Goal: Find specific page/section: Find specific page/section

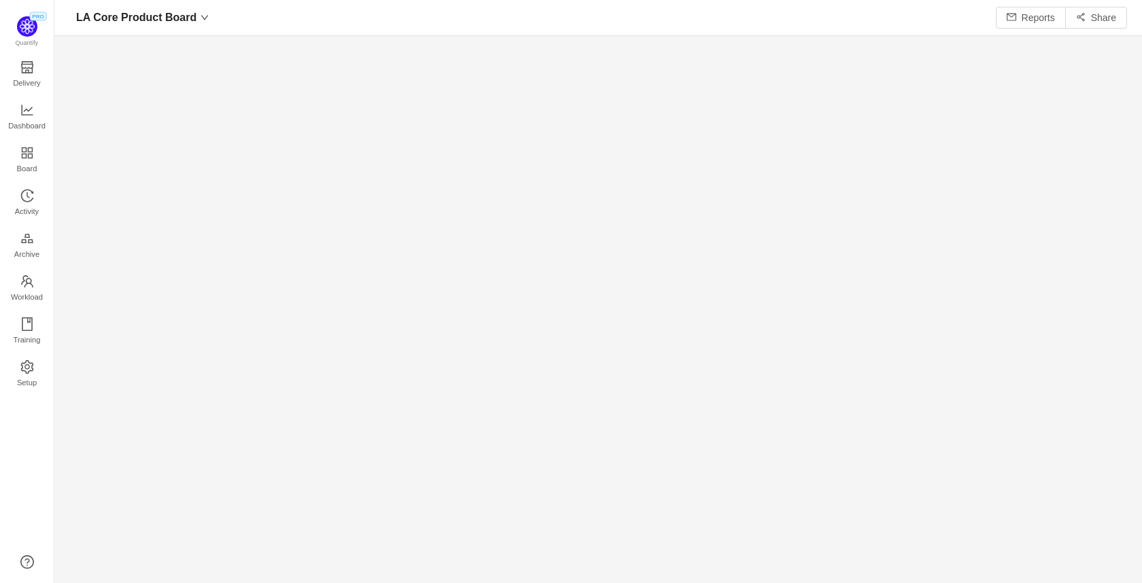
scroll to position [563, 1057]
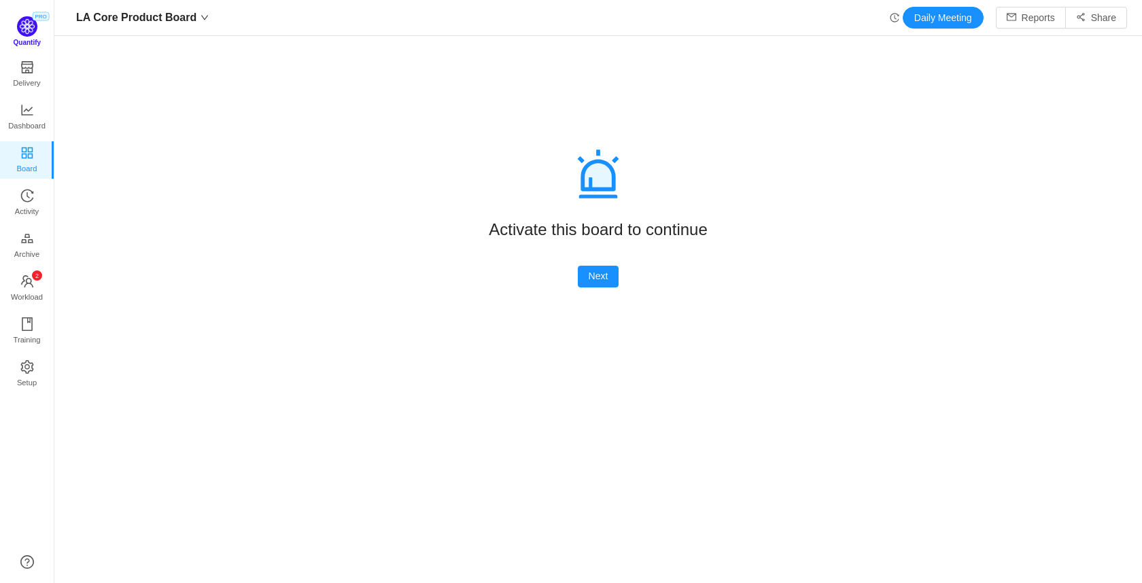
click at [30, 27] on img at bounding box center [27, 26] width 20 height 20
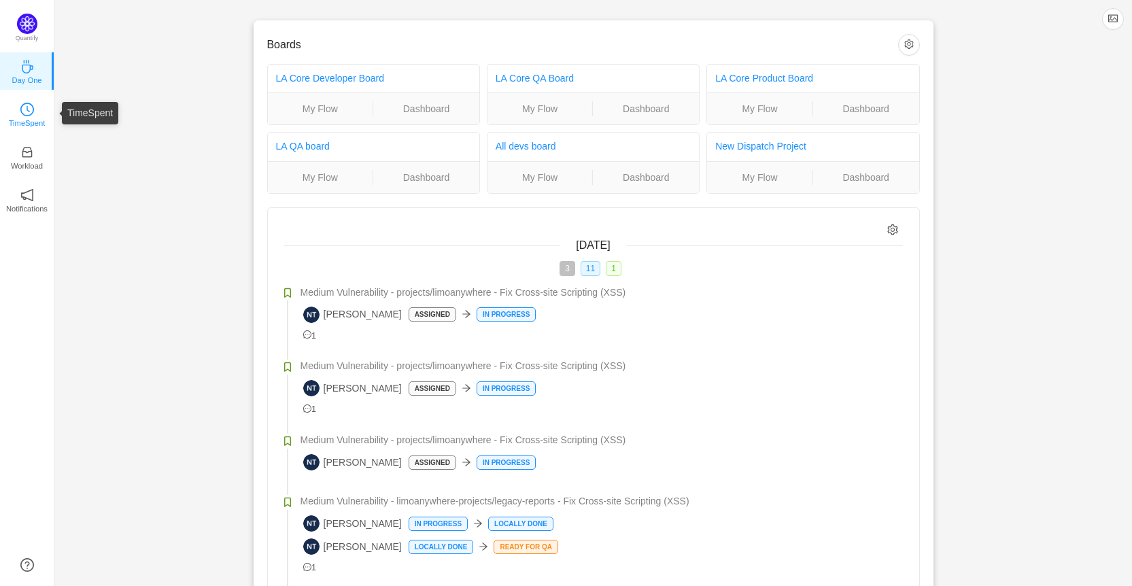
click at [23, 122] on p "TimeSpent" at bounding box center [27, 123] width 37 height 12
